Goal: Task Accomplishment & Management: Use online tool/utility

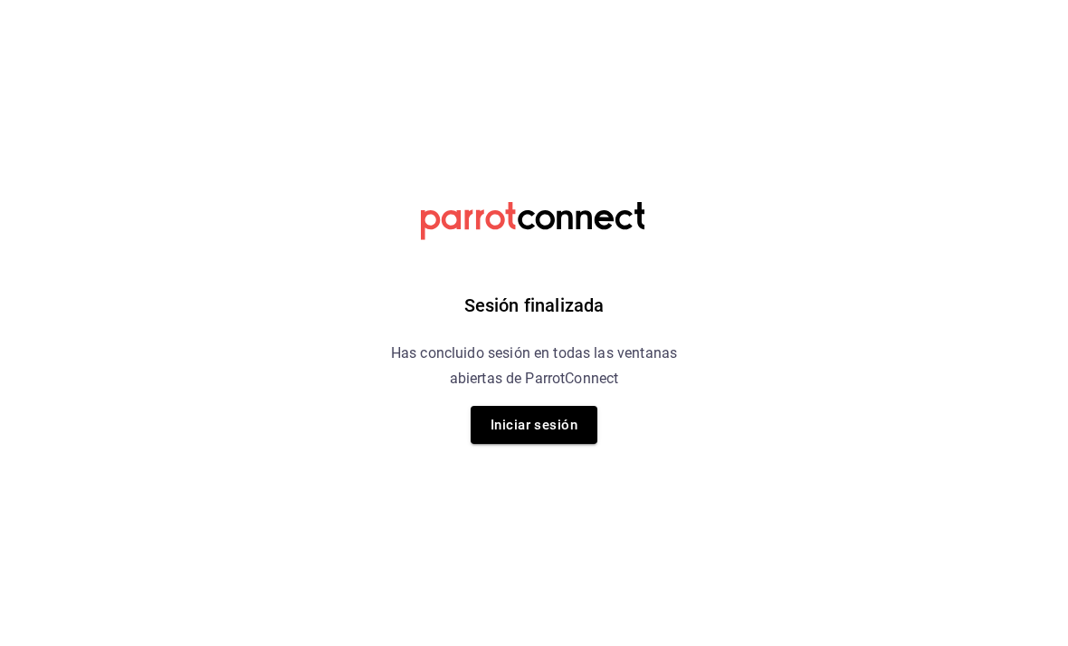
click at [537, 424] on button "Iniciar sesión" at bounding box center [534, 425] width 127 height 38
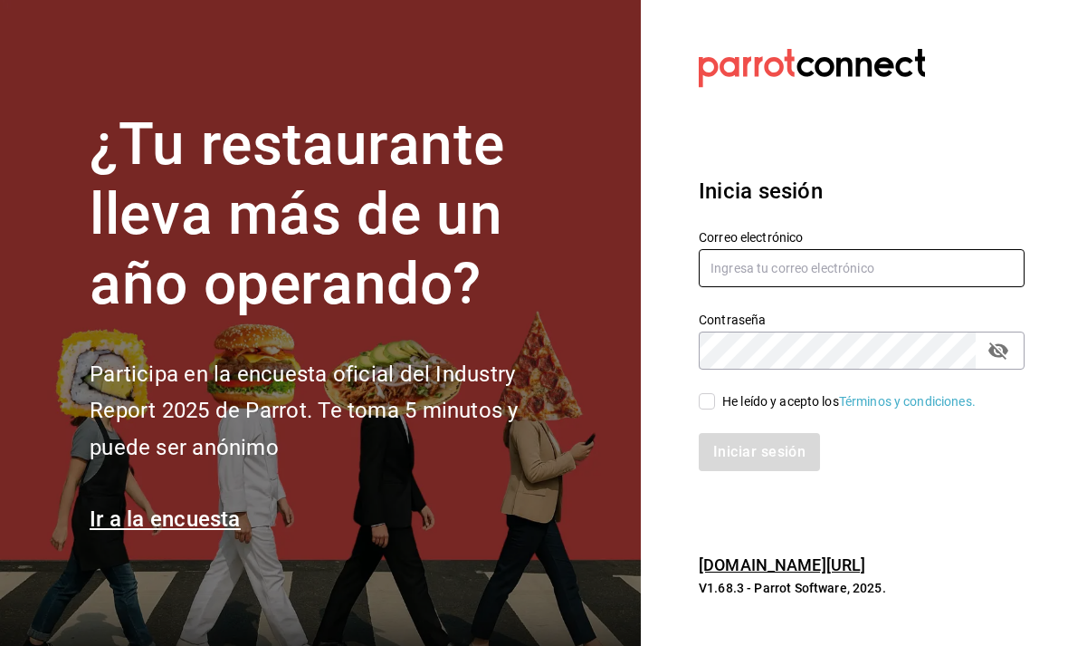
click at [795, 285] on input "text" at bounding box center [862, 268] width 326 height 38
type input "chiqueada.gerencia@gmail.com"
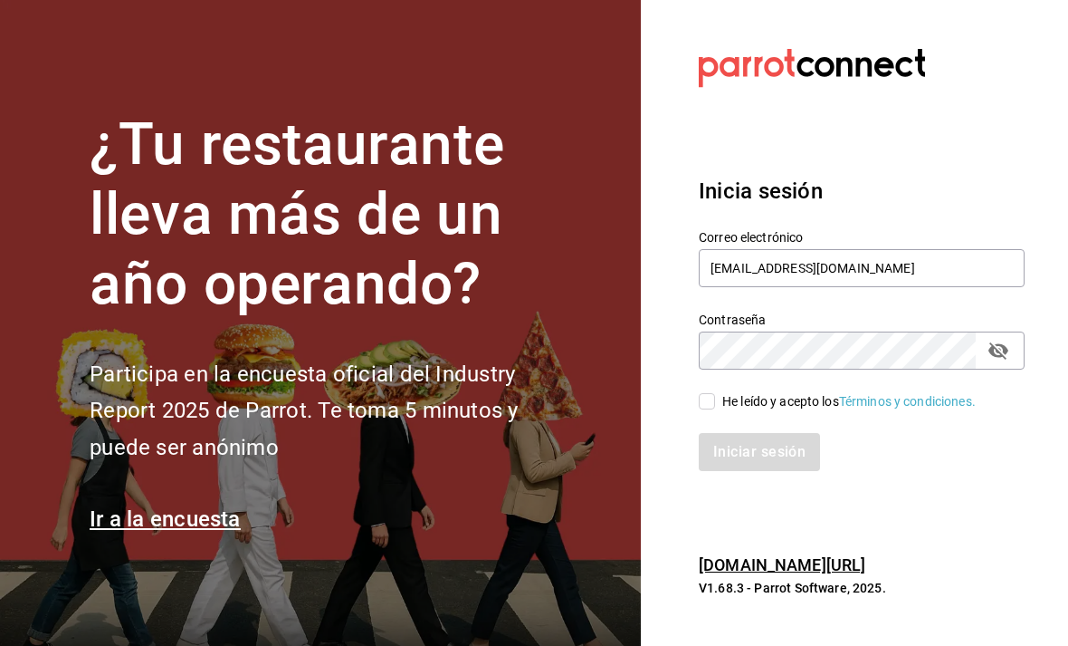
click at [706, 409] on input "He leído y acepto los Términos y condiciones." at bounding box center [707, 401] width 16 height 16
checkbox input "true"
click at [767, 466] on button "Iniciar sesión" at bounding box center [760, 452] width 123 height 38
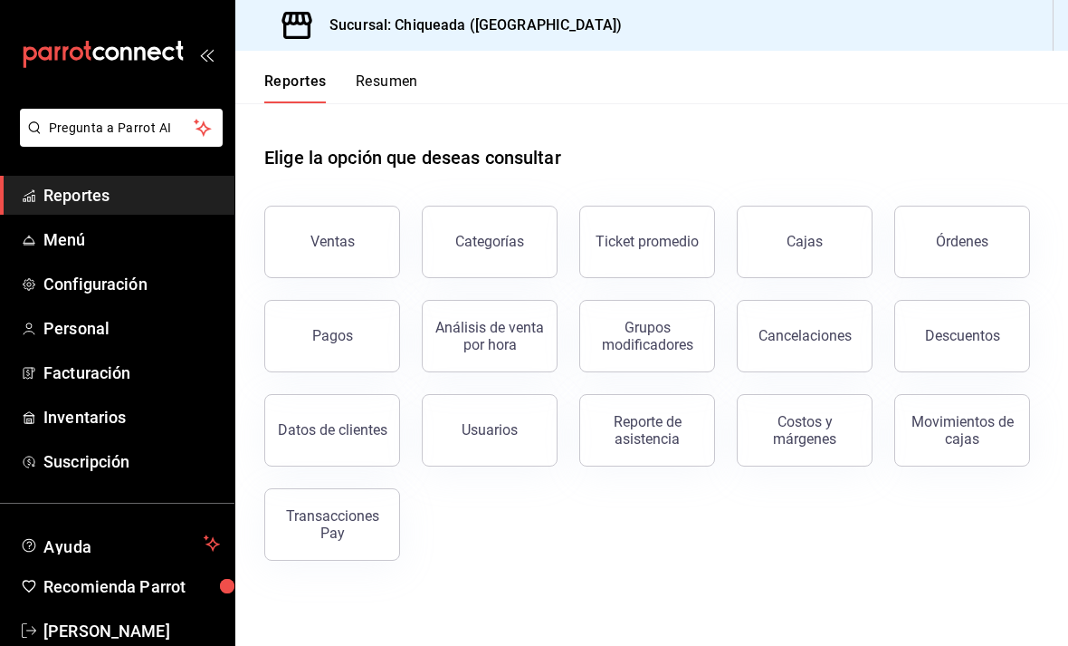
click at [72, 285] on span "Configuración" at bounding box center [131, 284] width 177 height 24
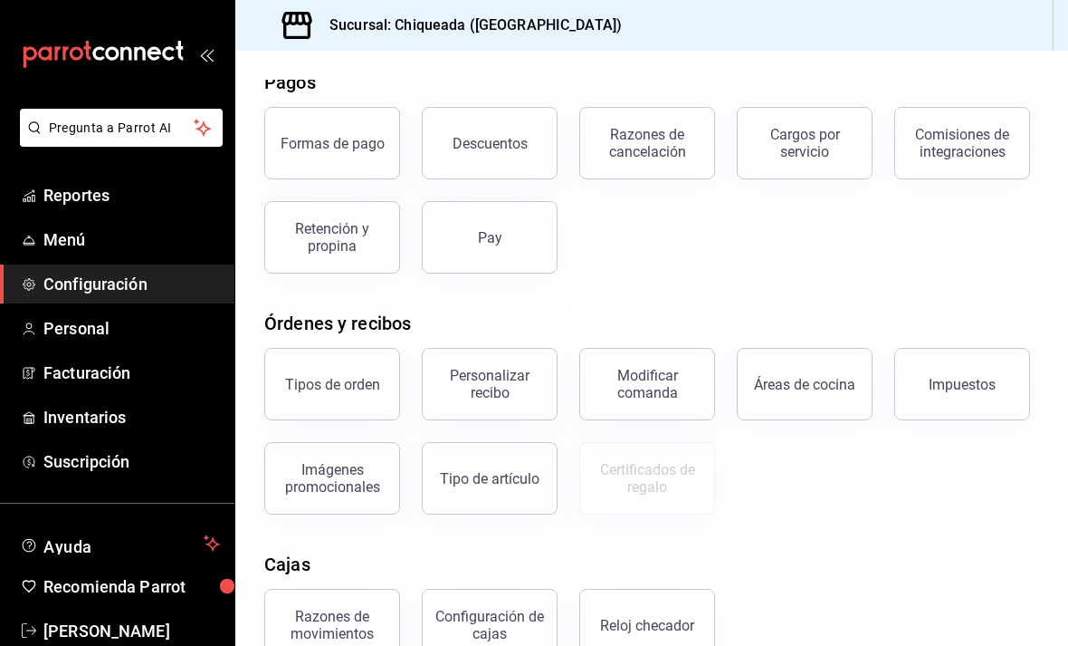
scroll to position [77, 0]
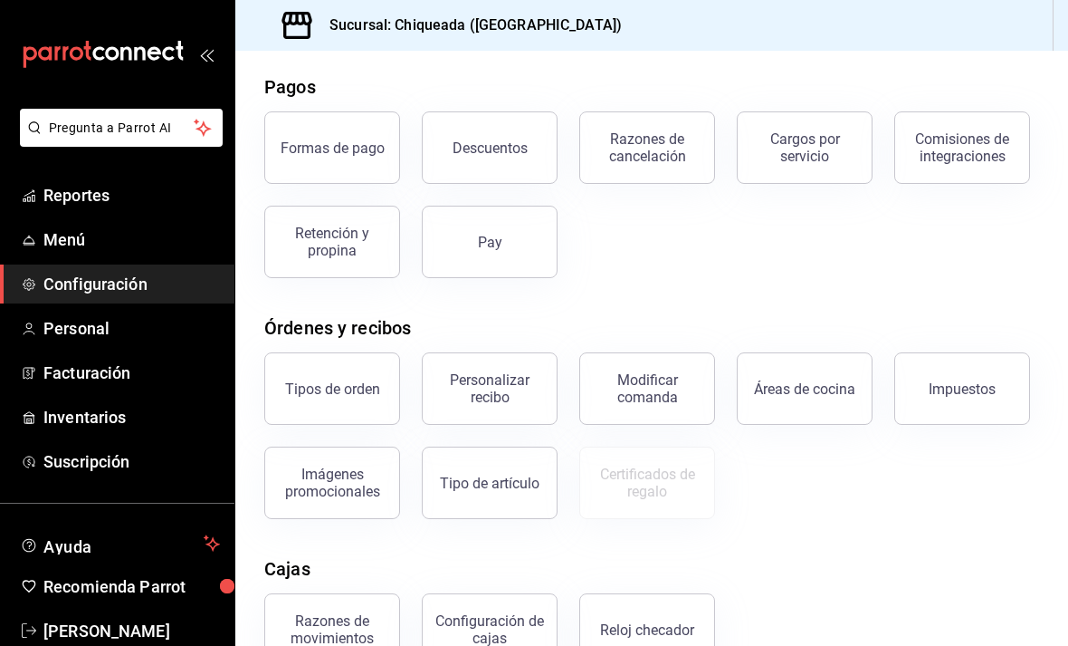
click at [81, 186] on span "Reportes" at bounding box center [131, 195] width 177 height 24
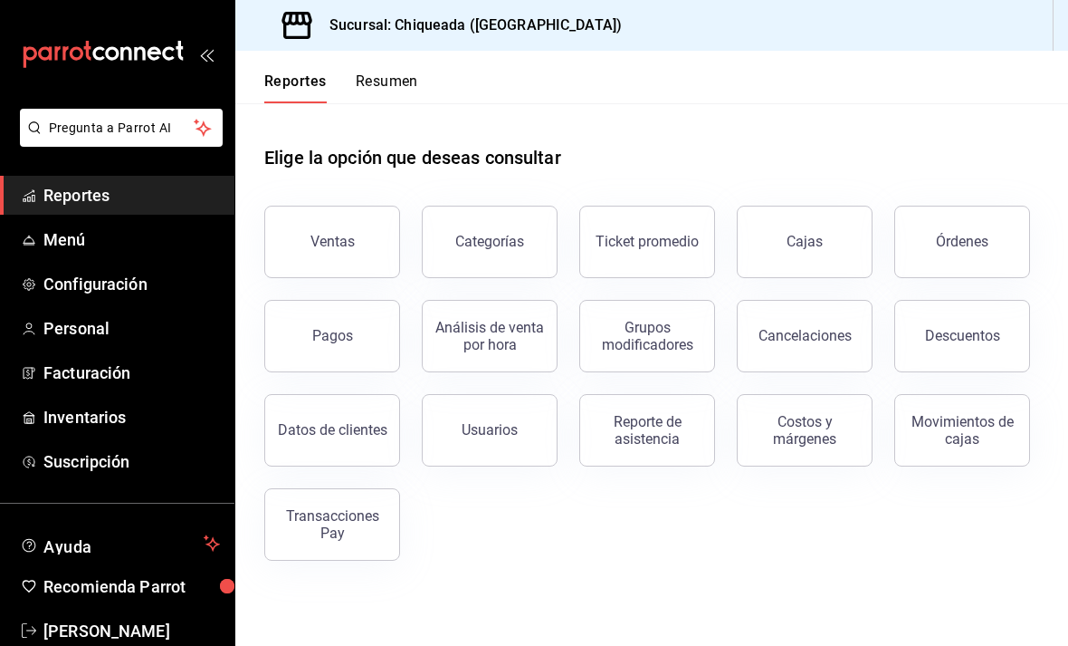
click at [667, 448] on button "Reporte de asistencia" at bounding box center [647, 430] width 136 height 72
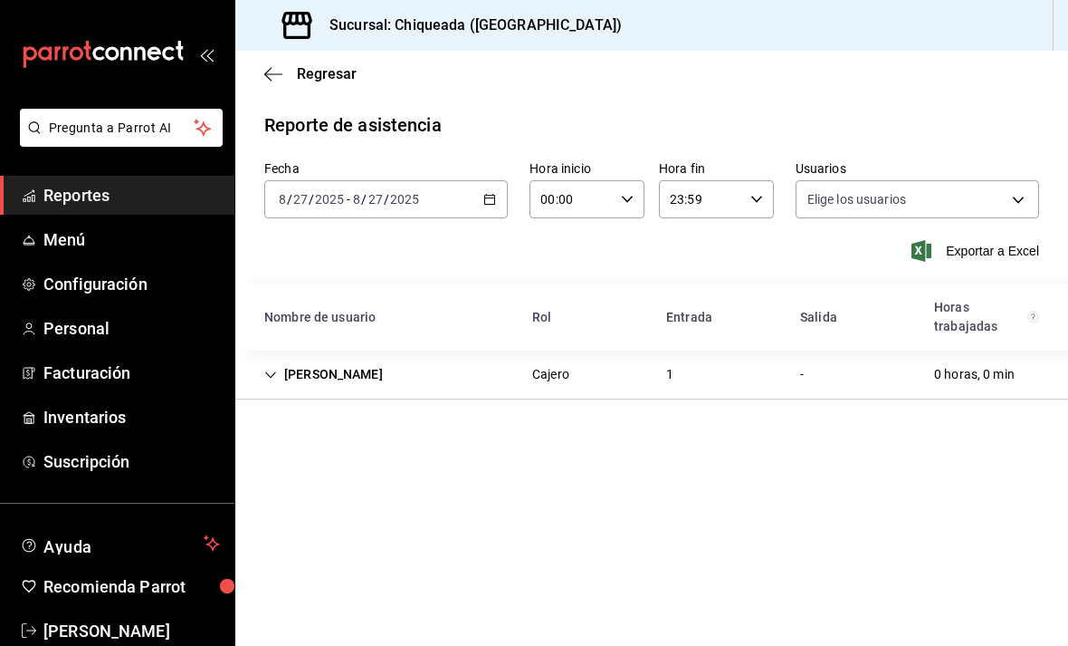
type input "bab462e3-0fff-4c4f-b357-ba60641eff62,1a3a9b7f-0d31-4578-b318-4529578c0891,65aea…"
click at [292, 386] on div "[PERSON_NAME]" at bounding box center [324, 374] width 148 height 33
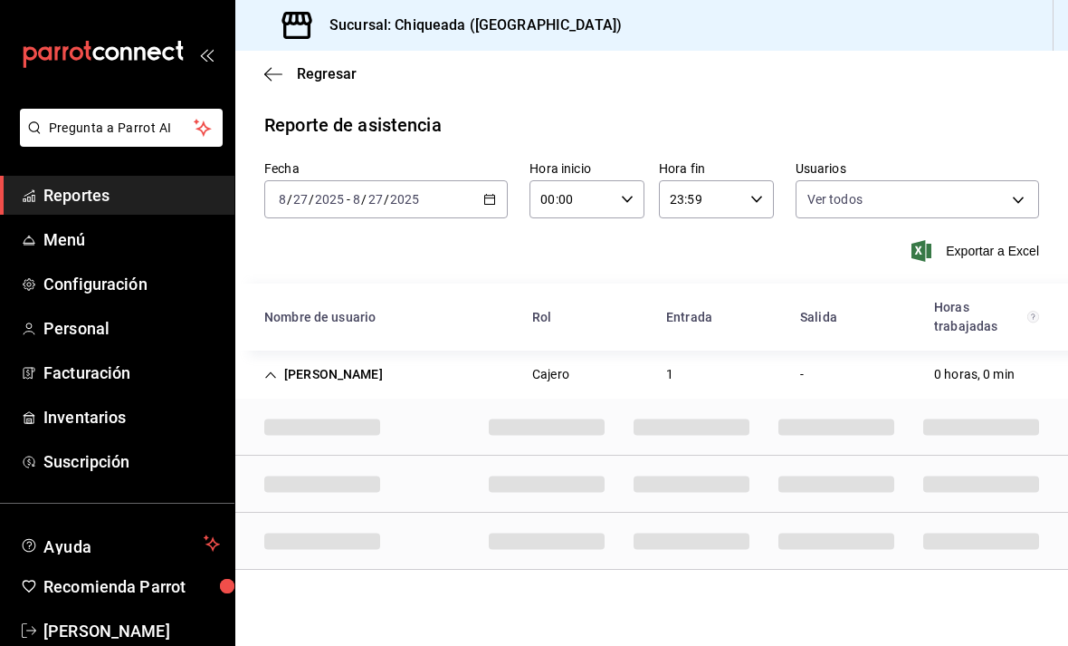
click at [286, 373] on div "[PERSON_NAME]" at bounding box center [324, 374] width 148 height 33
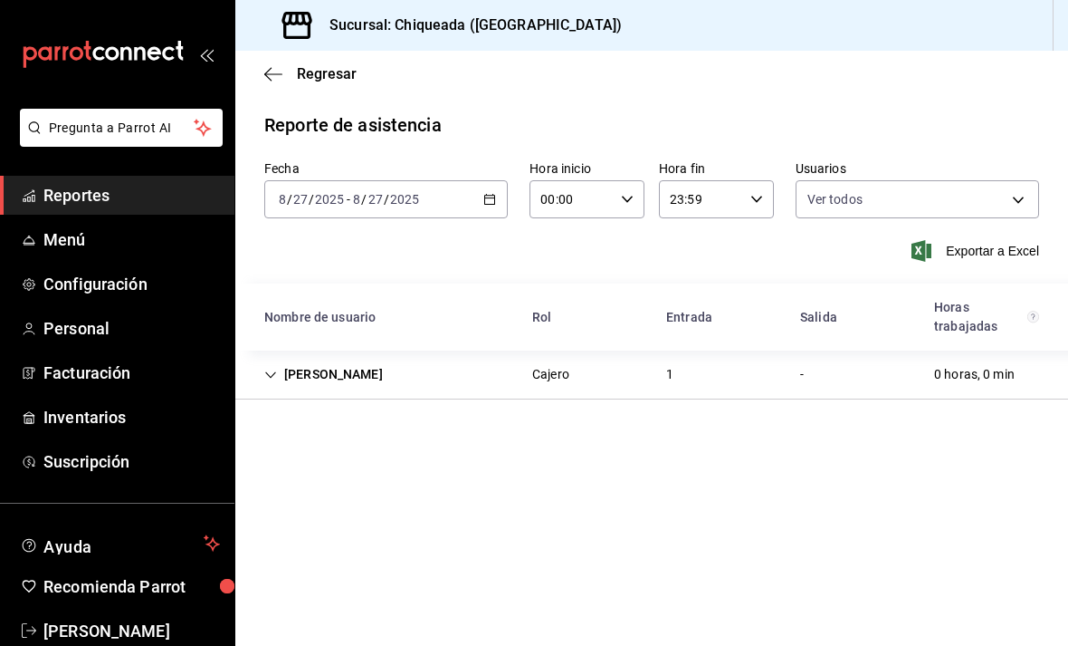
click at [279, 365] on div "[PERSON_NAME]" at bounding box center [324, 374] width 148 height 33
click at [310, 177] on div "Fecha [DATE] [DATE] - [DATE] [DATE]" at bounding box center [386, 189] width 244 height 58
click at [301, 206] on input "27" at bounding box center [300, 199] width 16 height 14
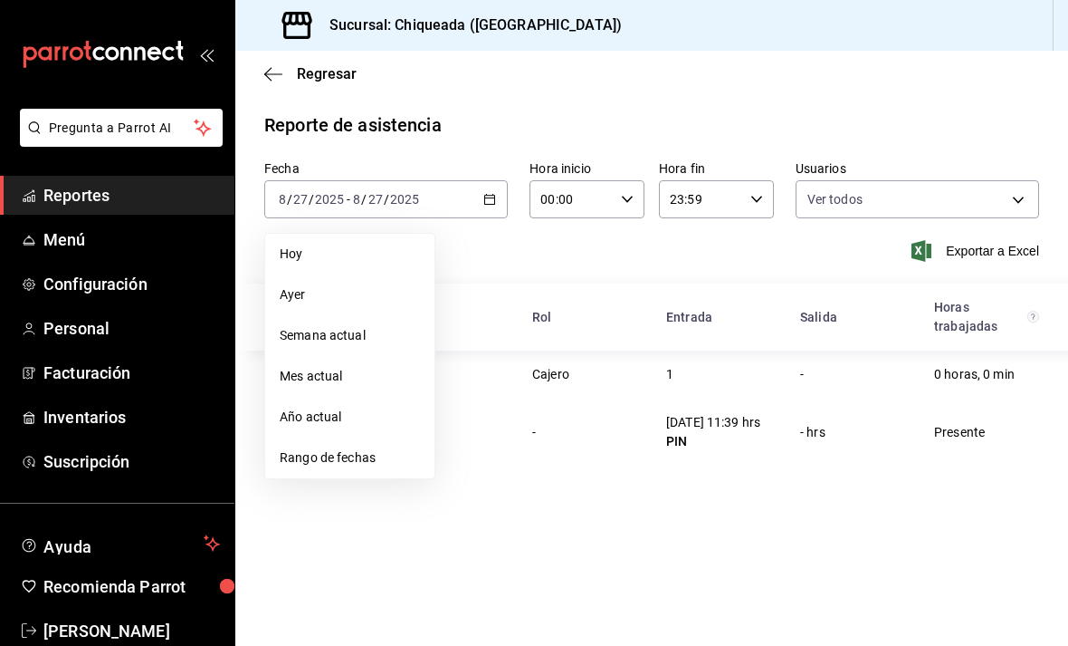
click at [298, 290] on span "Ayer" at bounding box center [350, 294] width 140 height 19
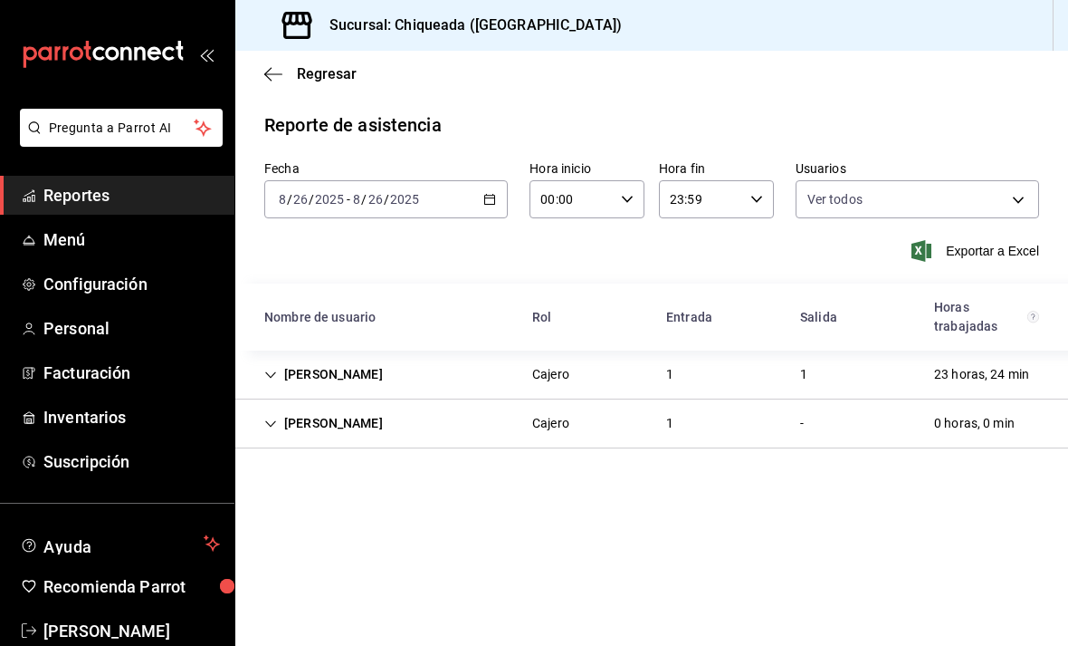
click at [289, 417] on div "[PERSON_NAME]" at bounding box center [324, 423] width 148 height 33
click at [306, 196] on input "26" at bounding box center [300, 199] width 16 height 14
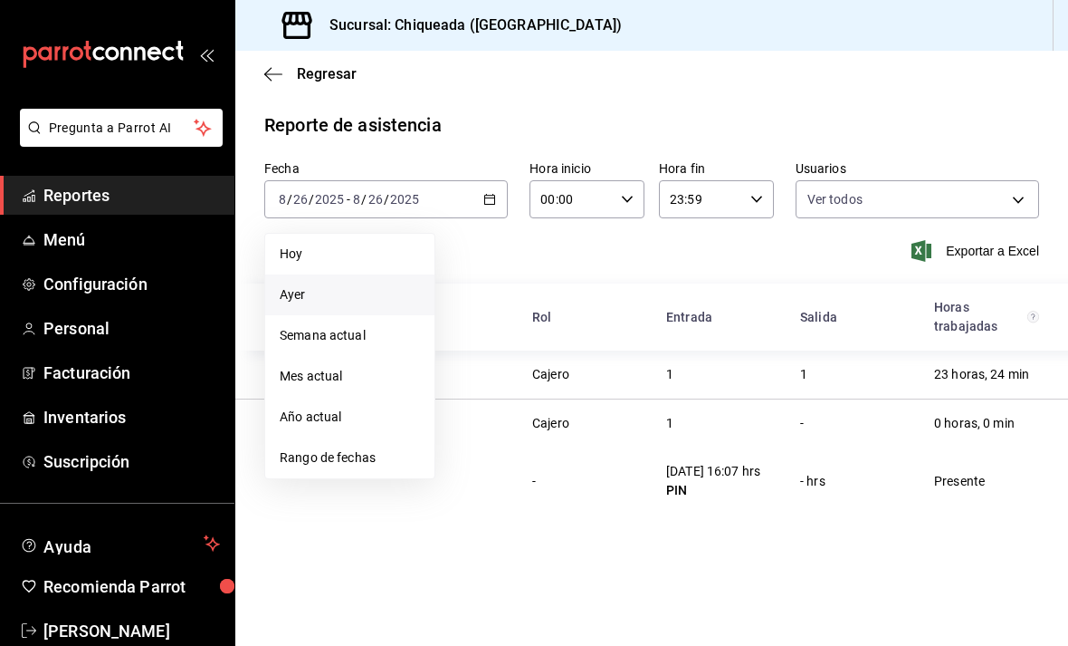
click at [311, 244] on li "Hoy" at bounding box center [349, 254] width 169 height 41
